Goal: Find specific page/section: Find specific page/section

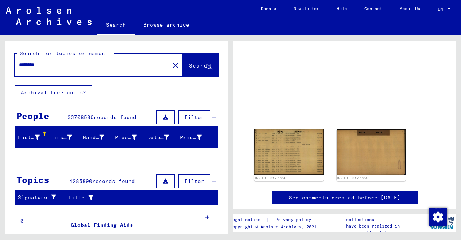
scroll to position [29, 0]
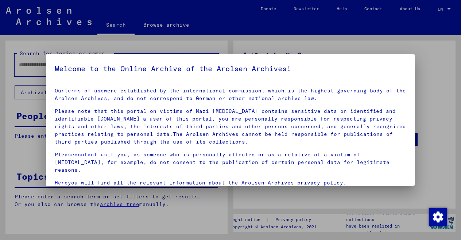
type input "********"
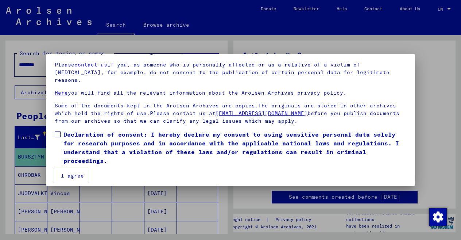
scroll to position [61, 0]
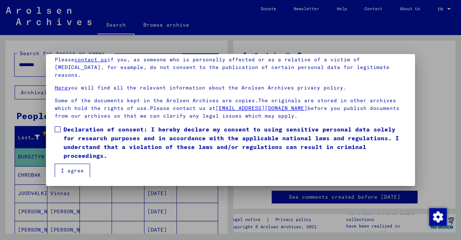
click at [65, 166] on button "I agree" at bounding box center [72, 171] width 35 height 14
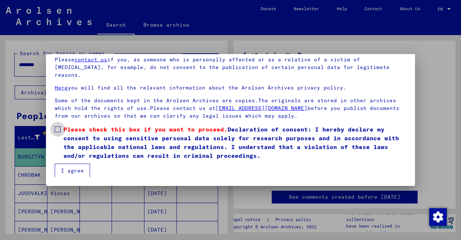
click at [62, 129] on label "Please check this box if you want to proceed. Declaration of consent: I hereby …" at bounding box center [231, 142] width 352 height 35
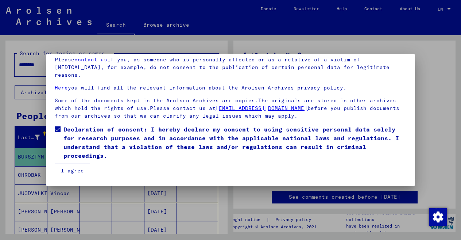
click at [73, 172] on button "I agree" at bounding box center [72, 171] width 35 height 14
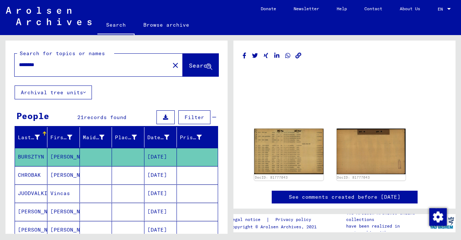
click at [81, 174] on mat-cell at bounding box center [96, 175] width 32 height 18
click at [27, 174] on mat-cell "CHROBAK" at bounding box center [31, 175] width 32 height 18
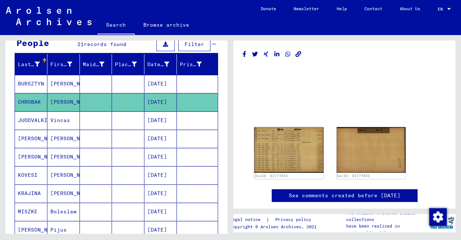
scroll to position [2, 0]
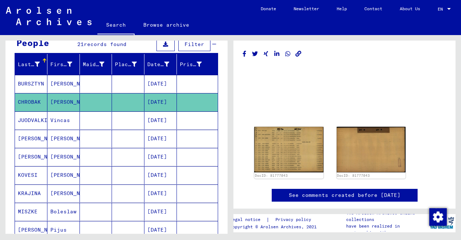
click at [328, 193] on link "See comments created before [DATE]" at bounding box center [345, 195] width 112 height 8
